Goal: Task Accomplishment & Management: Manage account settings

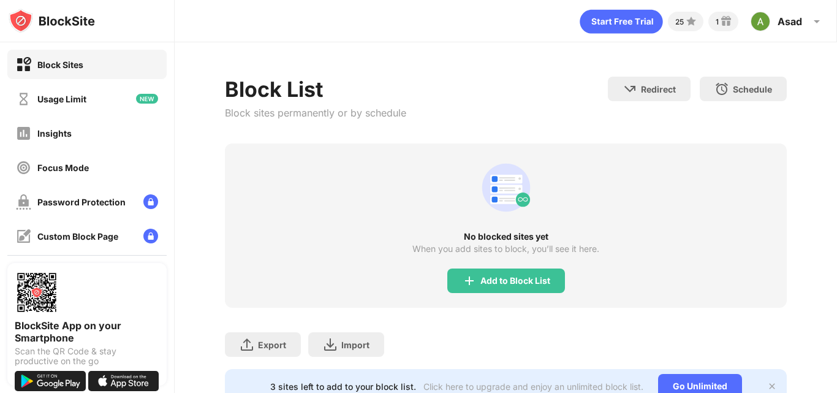
scroll to position [54, 0]
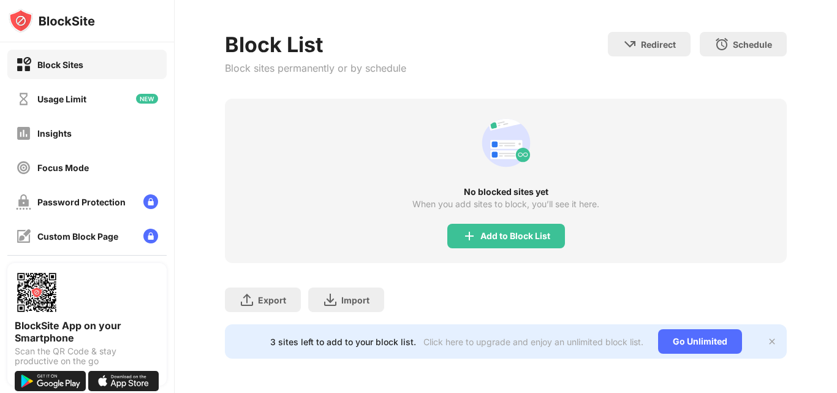
click at [484, 231] on div "Add to Block List" at bounding box center [515, 236] width 70 height 10
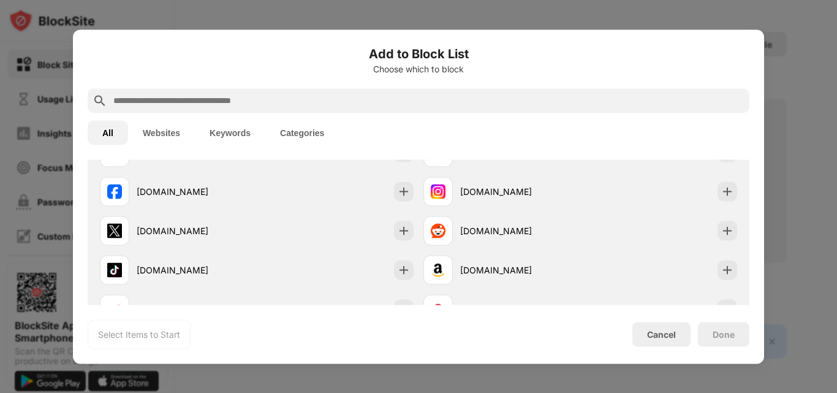
scroll to position [243, 0]
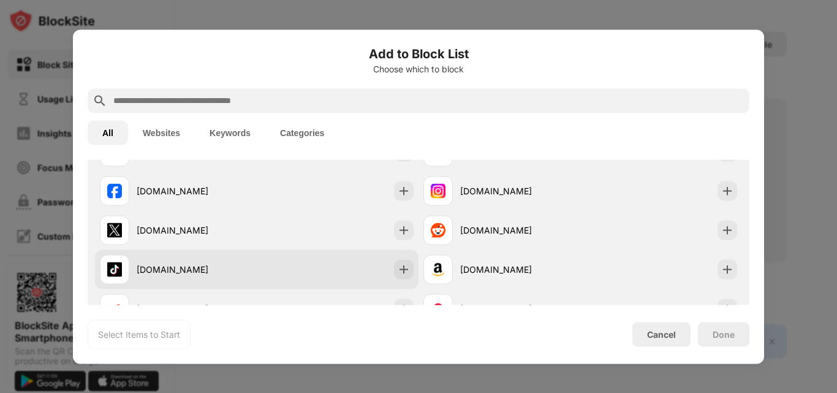
click at [398, 272] on img at bounding box center [404, 269] width 12 height 12
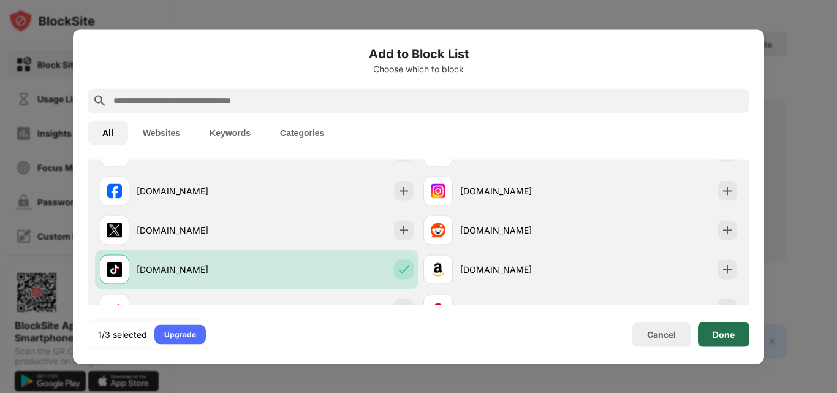
click at [718, 341] on div "Done" at bounding box center [723, 334] width 51 height 25
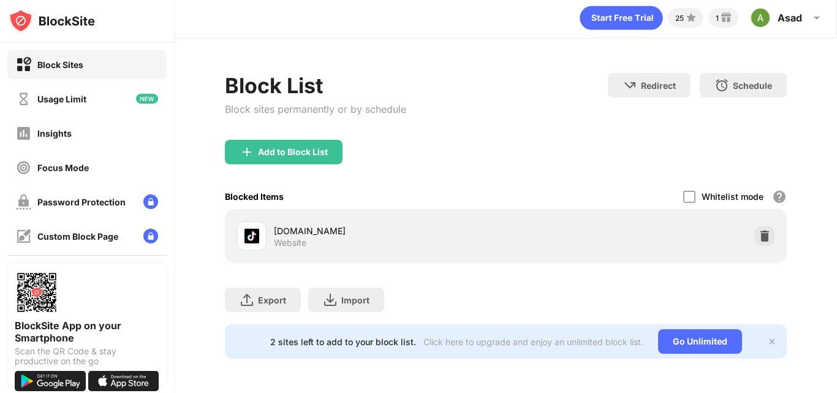
scroll to position [13, 0]
click at [722, 10] on img at bounding box center [726, 17] width 15 height 15
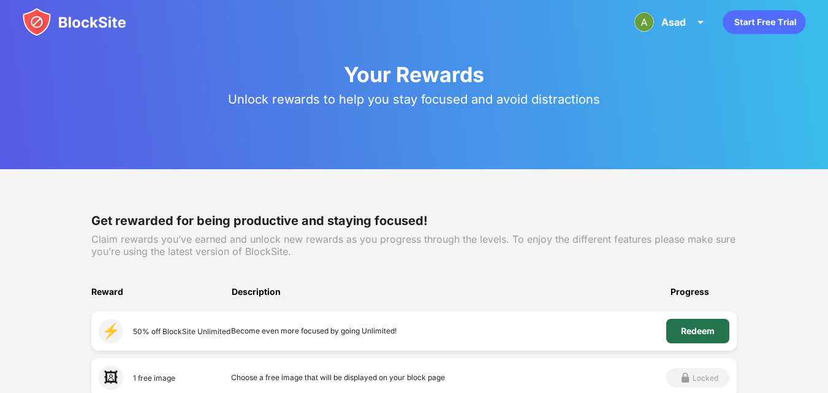
click at [703, 330] on div "Redeem" at bounding box center [698, 331] width 34 height 10
